Goal: Task Accomplishment & Management: Use online tool/utility

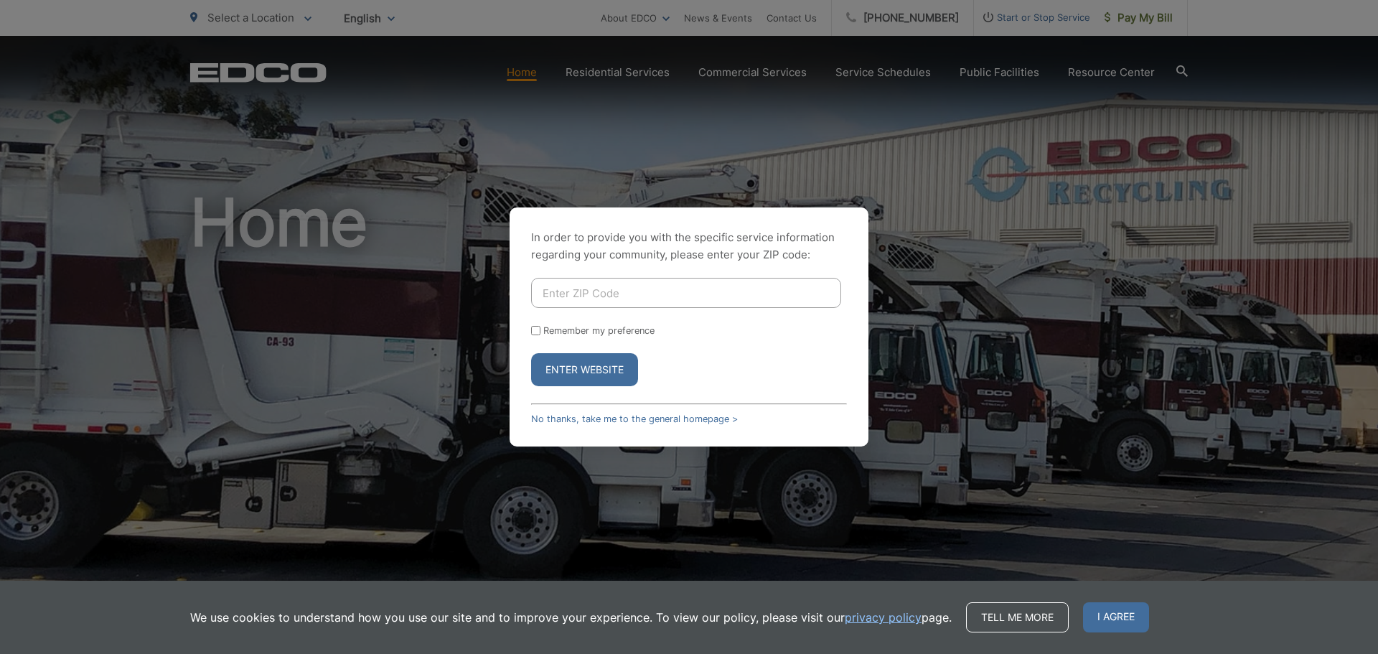
click at [677, 283] on input "Enter ZIP Code" at bounding box center [686, 293] width 310 height 30
type input "92064"
click at [618, 367] on button "Enter Website" at bounding box center [584, 369] width 107 height 33
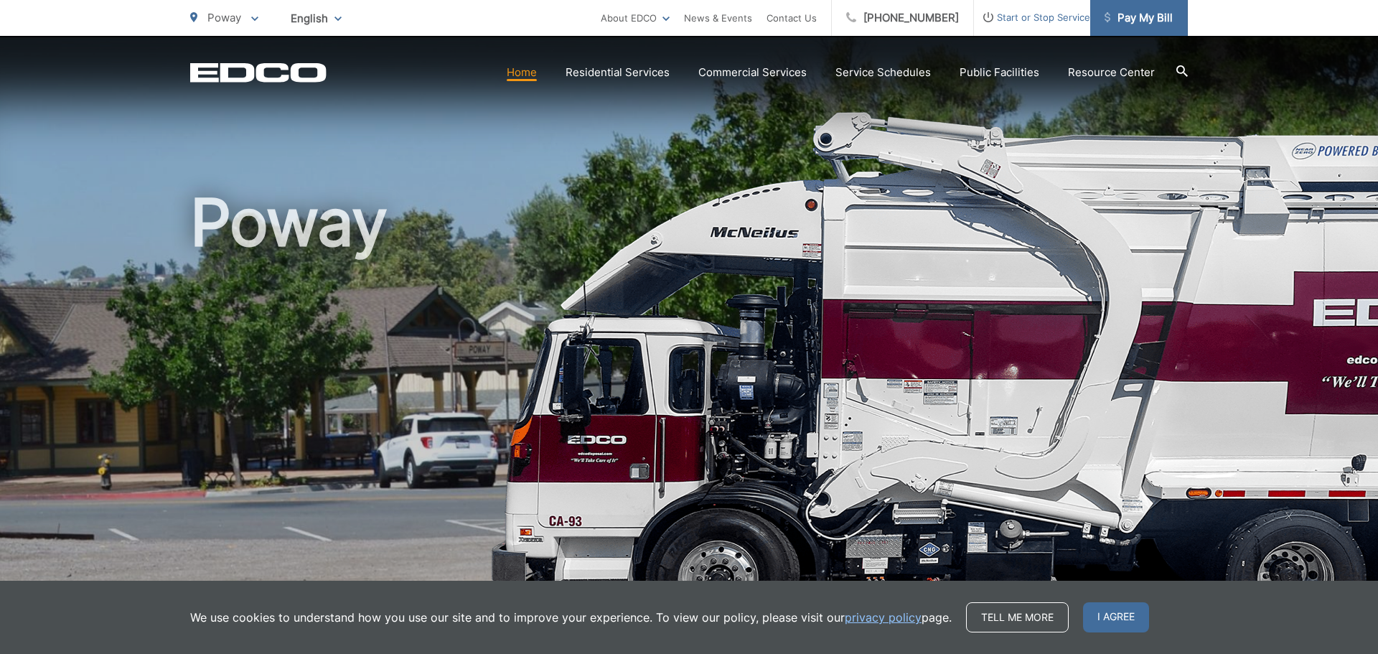
click at [1143, 29] on link "Pay My Bill" at bounding box center [1139, 18] width 98 height 36
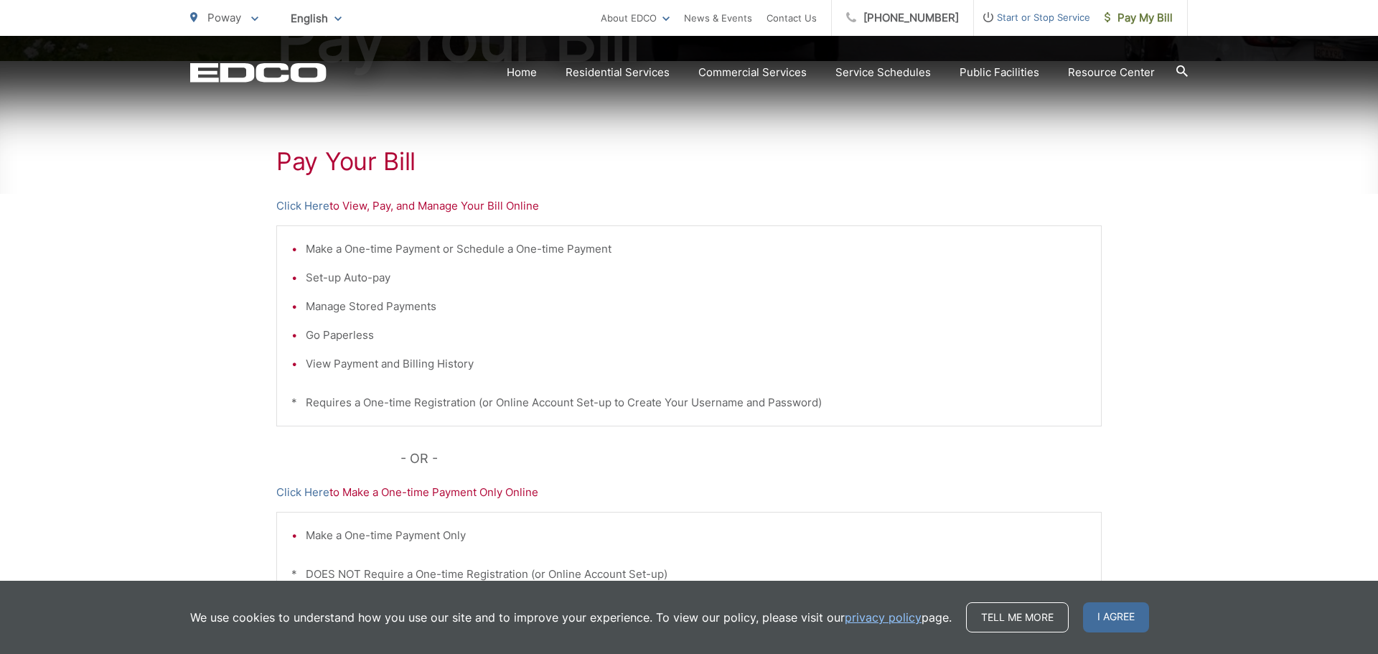
scroll to position [233, 0]
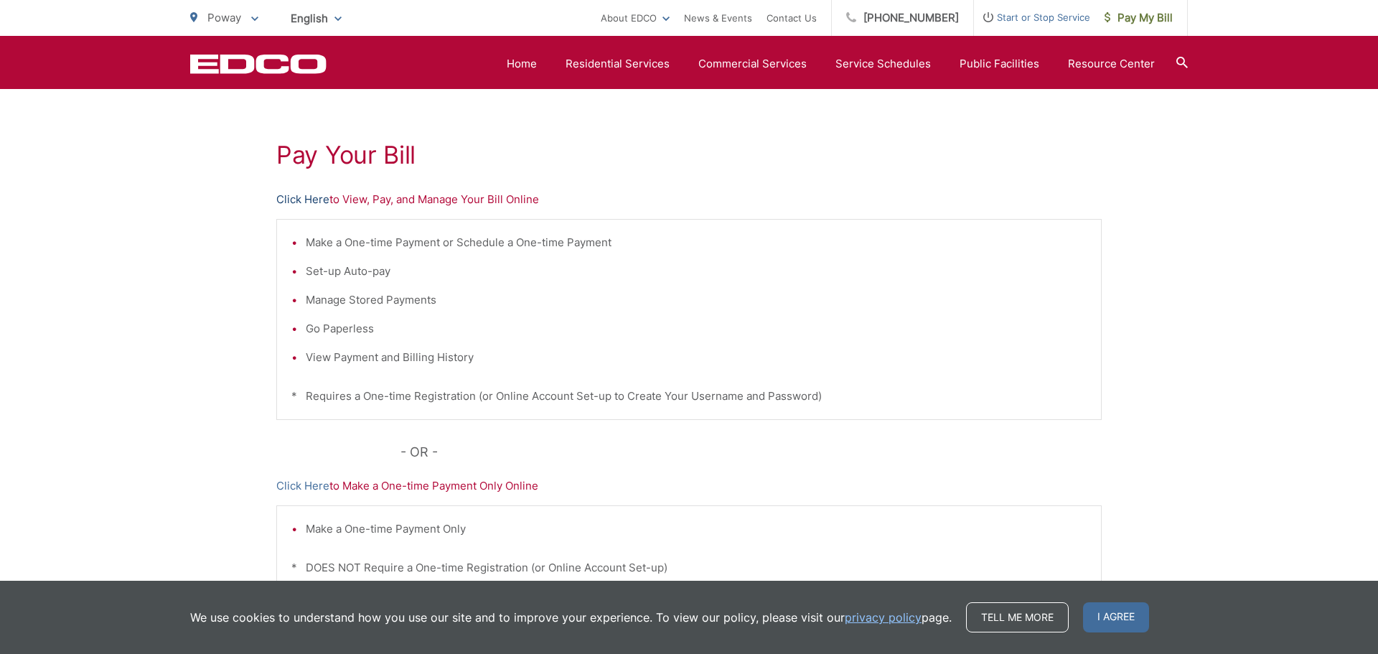
click at [319, 202] on link "Click Here" at bounding box center [302, 199] width 53 height 17
